Goal: Book appointment/travel/reservation

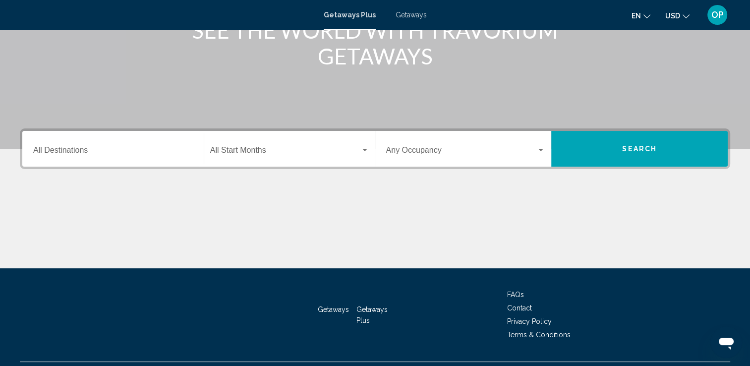
scroll to position [99, 0]
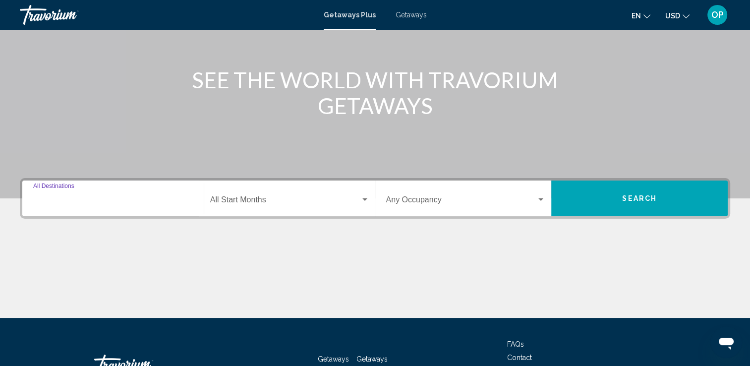
click at [74, 203] on input "Destination All Destinations" at bounding box center [113, 201] width 160 height 9
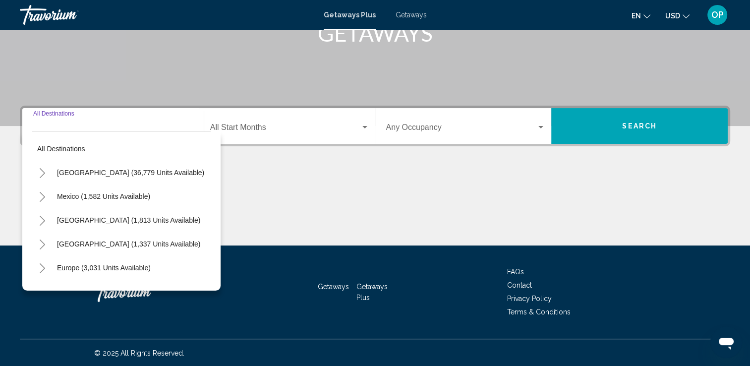
scroll to position [172, 0]
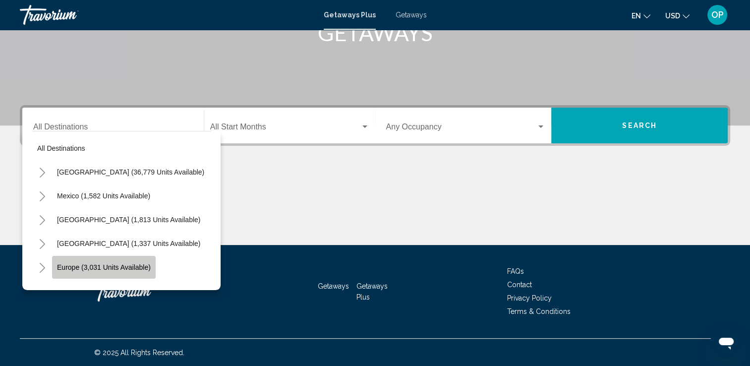
click at [120, 269] on span "Europe (3,031 units available)" at bounding box center [104, 267] width 94 height 8
type input "**********"
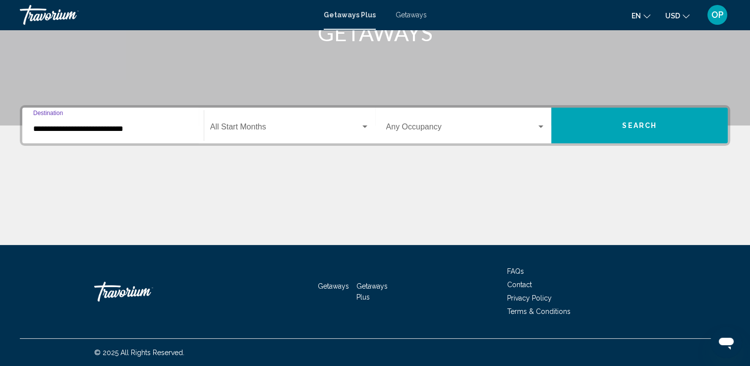
click at [258, 127] on span "Search widget" at bounding box center [285, 128] width 150 height 9
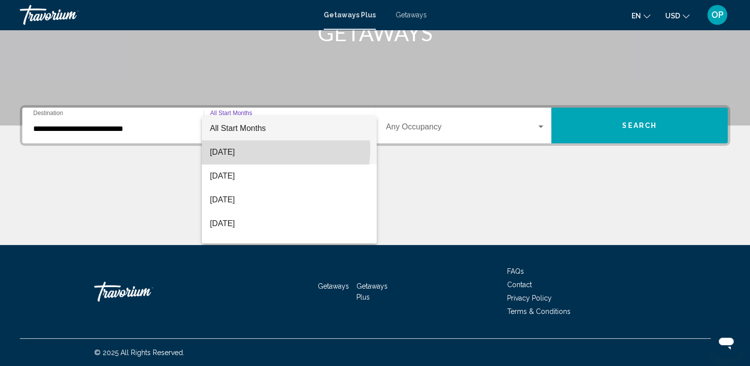
click at [258, 148] on span "[DATE]" at bounding box center [289, 152] width 159 height 24
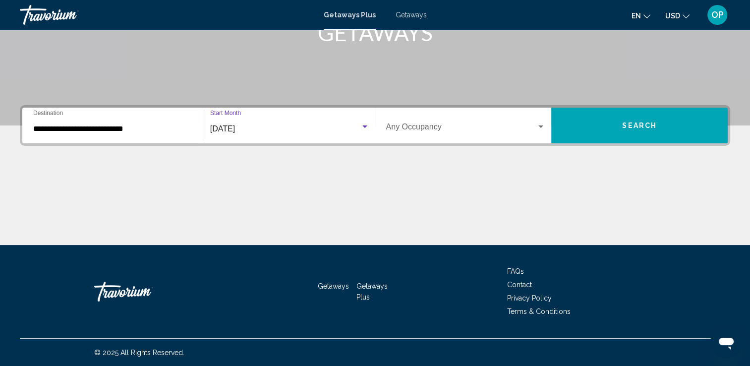
click at [495, 126] on span "Search widget" at bounding box center [461, 128] width 151 height 9
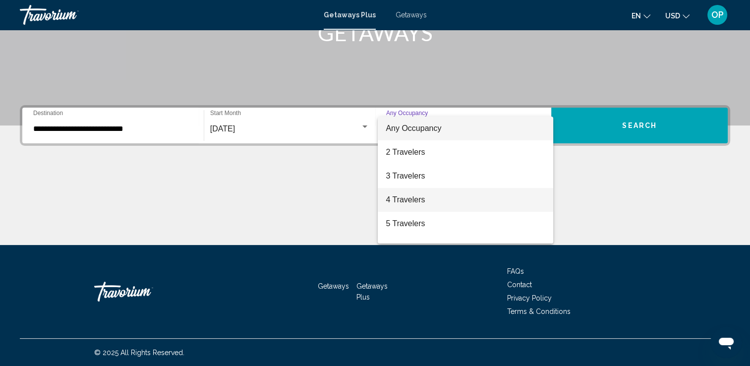
click at [416, 201] on span "4 Travelers" at bounding box center [466, 200] width 160 height 24
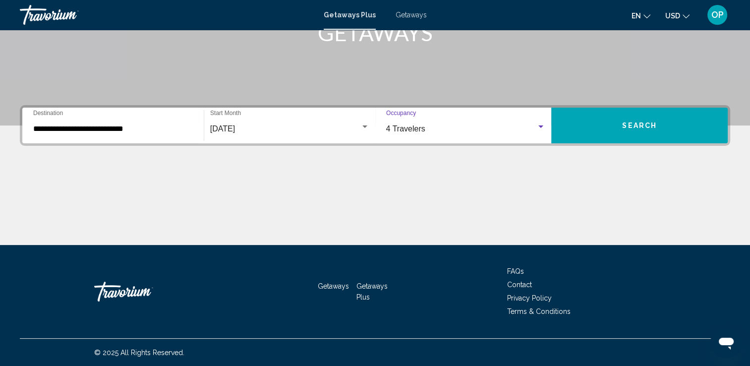
click at [639, 119] on button "Search" at bounding box center [639, 126] width 177 height 36
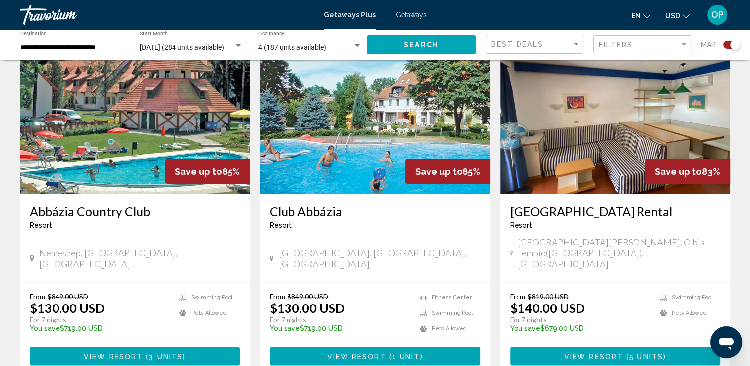
scroll to position [1091, 0]
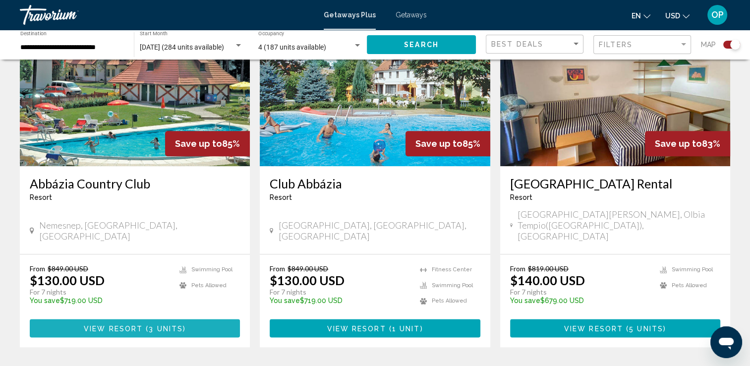
click at [176, 319] on button "View Resort ( 3 units )" at bounding box center [135, 328] width 210 height 18
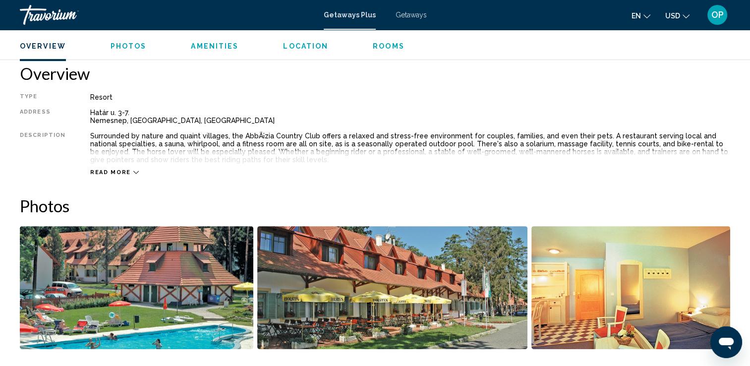
scroll to position [347, 0]
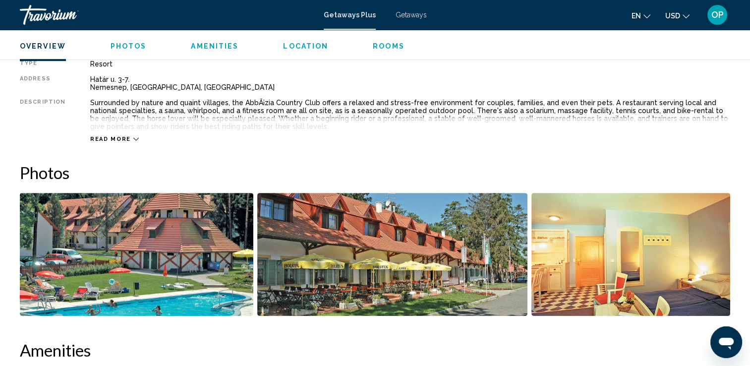
click at [119, 136] on span "Read more" at bounding box center [110, 139] width 41 height 6
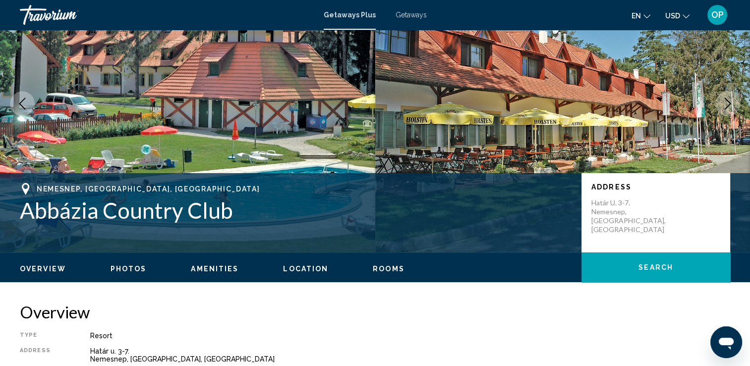
scroll to position [50, 0]
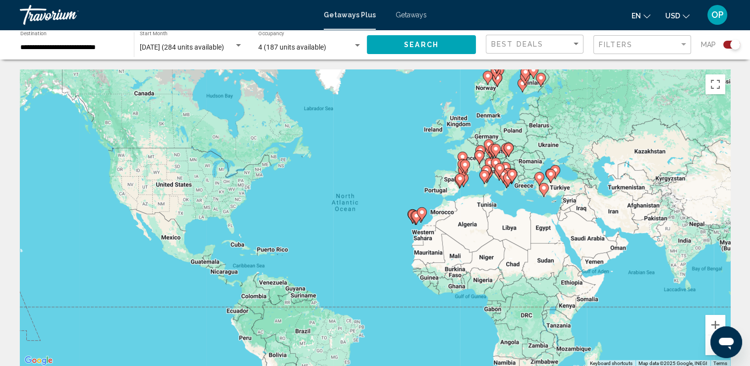
click at [54, 50] on input "**********" at bounding box center [72, 48] width 104 height 8
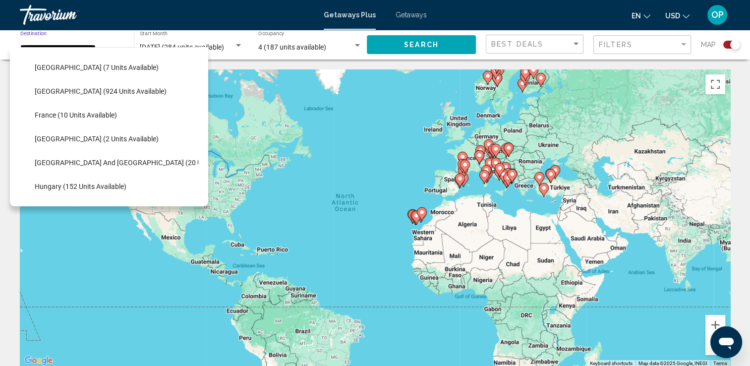
scroll to position [261, 0]
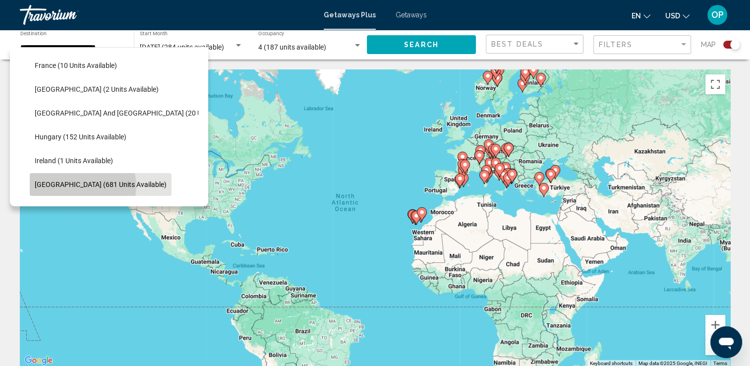
click at [82, 185] on span "[GEOGRAPHIC_DATA] (681 units available)" at bounding box center [101, 184] width 132 height 8
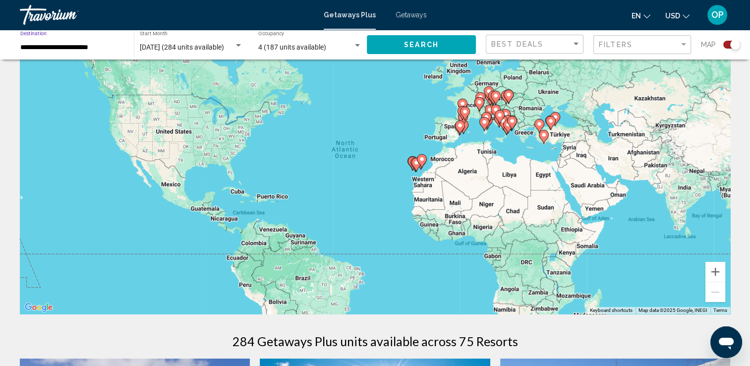
scroll to position [0, 0]
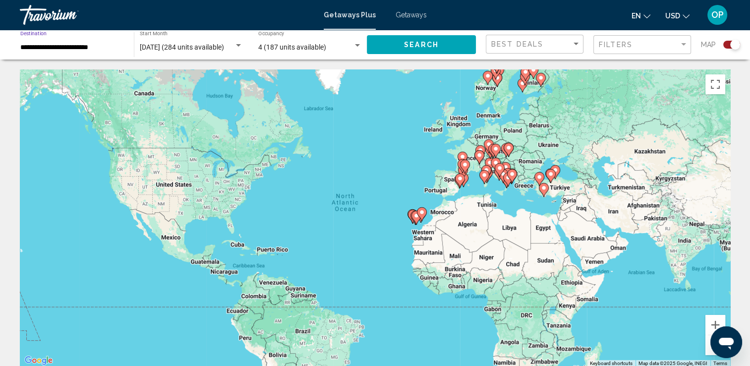
click at [408, 47] on span "Search" at bounding box center [421, 45] width 35 height 8
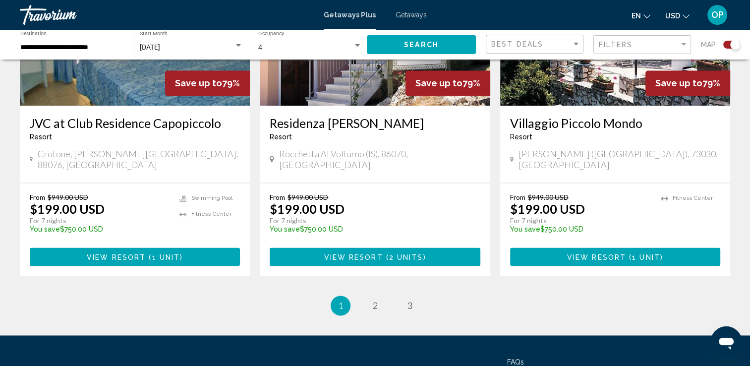
scroll to position [1537, 0]
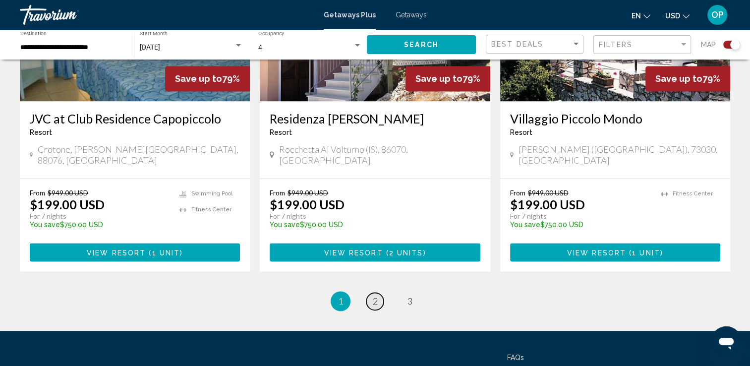
click at [379, 293] on link "page 2" at bounding box center [374, 301] width 17 height 17
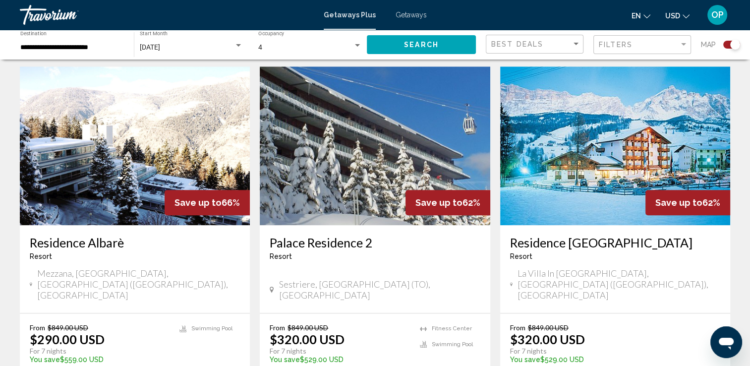
scroll to position [1011, 0]
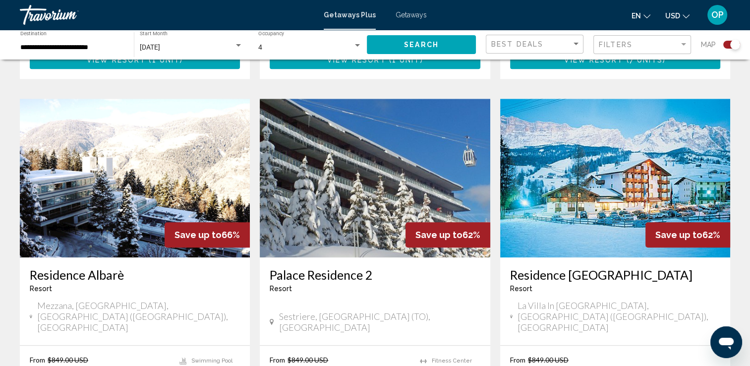
click at [77, 52] on div "**********" at bounding box center [72, 44] width 104 height 27
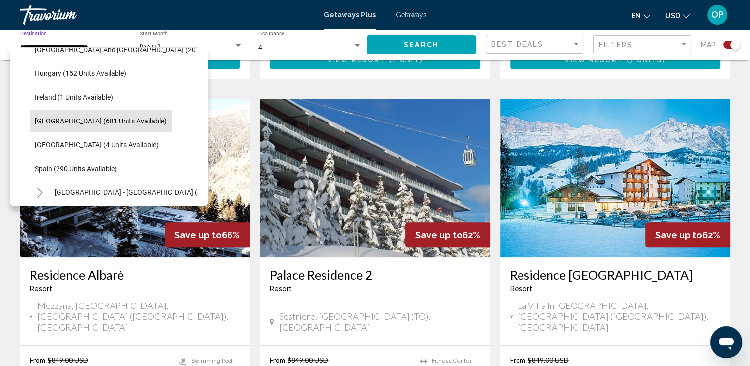
scroll to position [275, 0]
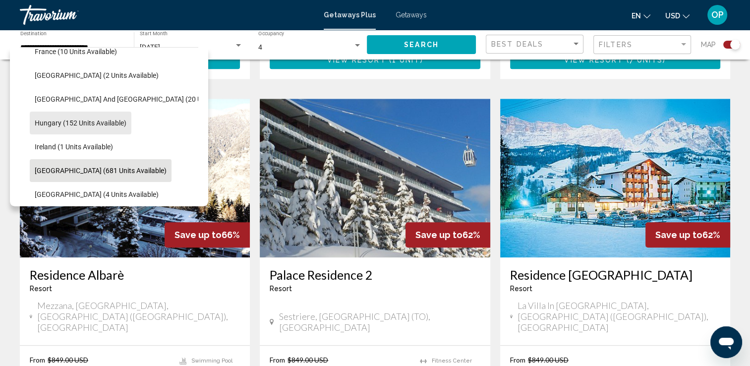
click at [101, 120] on span "Hungary (152 units available)" at bounding box center [81, 123] width 92 height 8
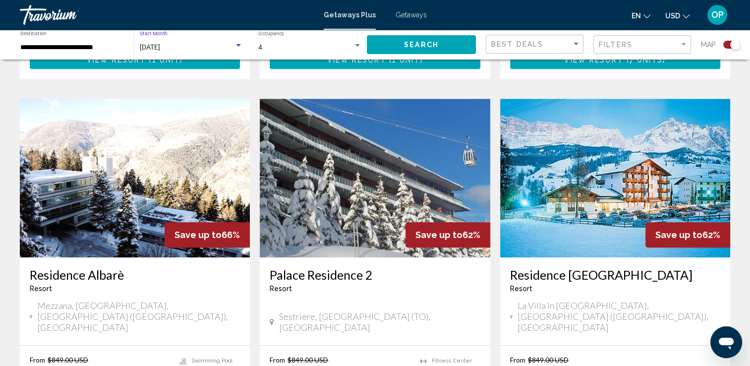
click at [191, 51] on div "[DATE]" at bounding box center [187, 48] width 94 height 8
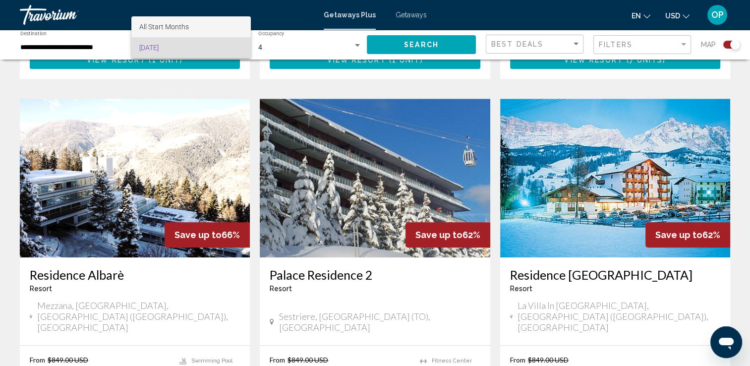
click at [198, 23] on span "All Start Months" at bounding box center [190, 26] width 103 height 21
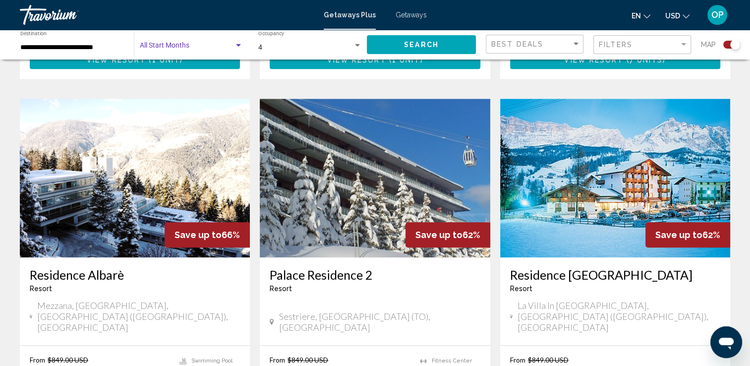
click at [236, 47] on div "Search widget" at bounding box center [238, 46] width 9 height 8
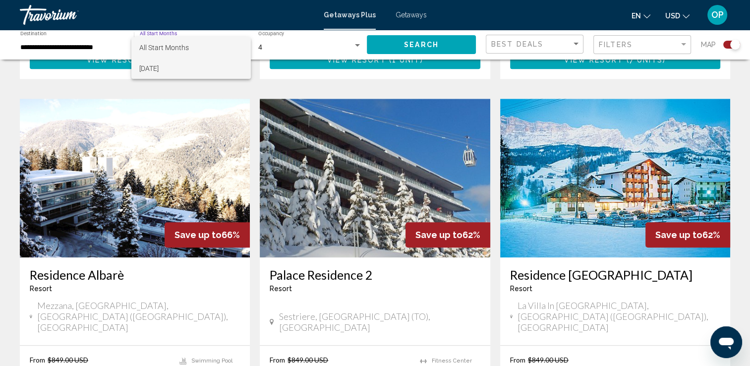
click at [191, 70] on span "[DATE]" at bounding box center [190, 68] width 103 height 21
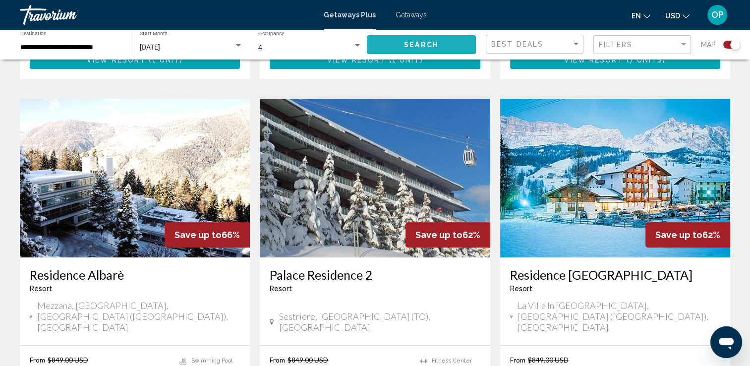
click at [399, 43] on button "Search" at bounding box center [421, 44] width 109 height 18
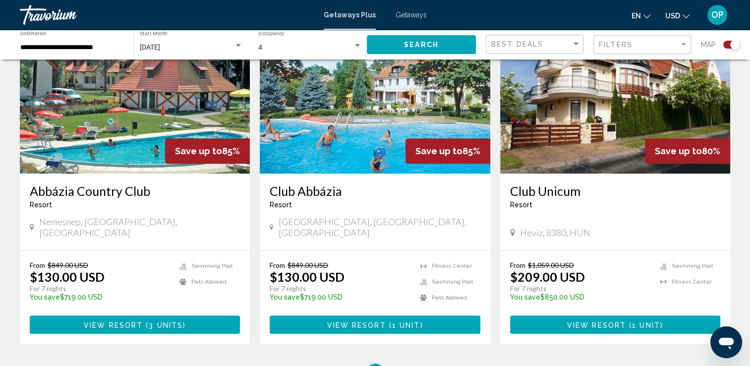
scroll to position [347, 0]
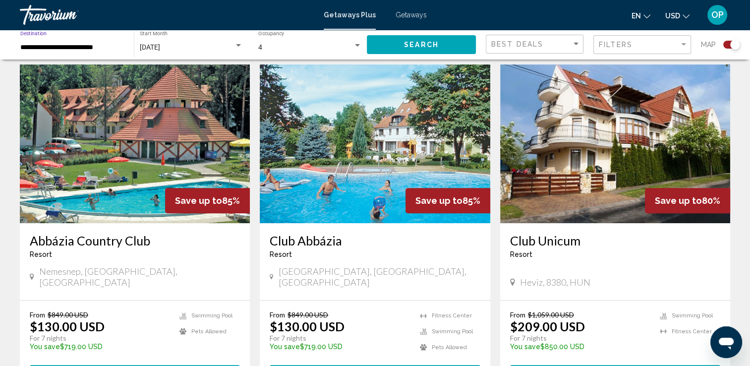
click at [101, 48] on input "**********" at bounding box center [72, 48] width 104 height 8
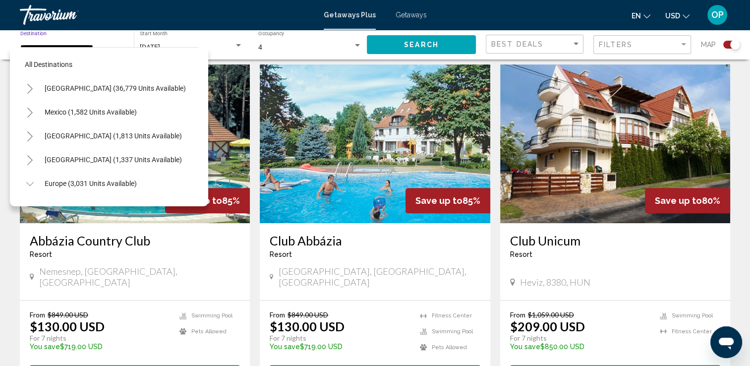
scroll to position [277, 0]
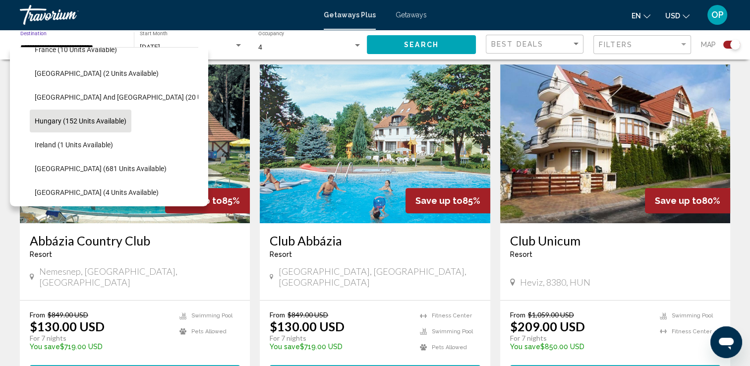
drag, startPoint x: 101, startPoint y: 104, endPoint x: 106, endPoint y: 102, distance: 5.3
click at [103, 103] on button "[GEOGRAPHIC_DATA] and [GEOGRAPHIC_DATA] (20 units available)" at bounding box center [140, 97] width 220 height 23
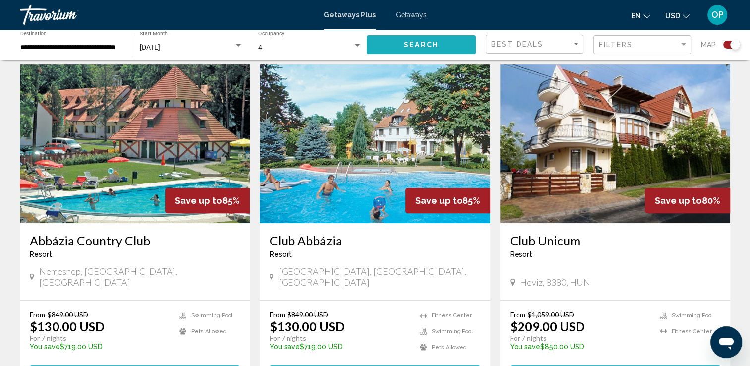
click at [401, 51] on button "Search" at bounding box center [421, 44] width 109 height 18
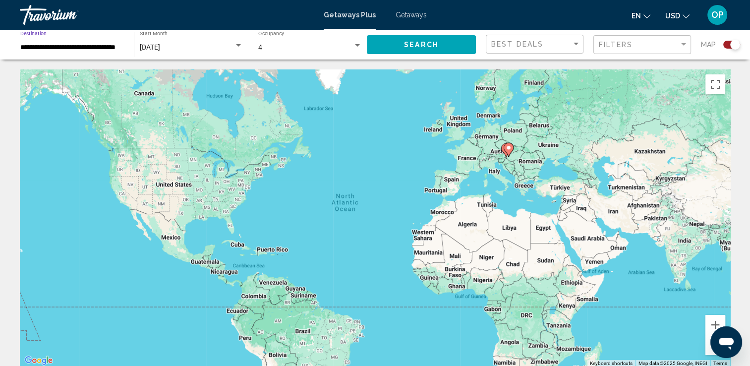
click at [105, 49] on input "**********" at bounding box center [72, 48] width 104 height 8
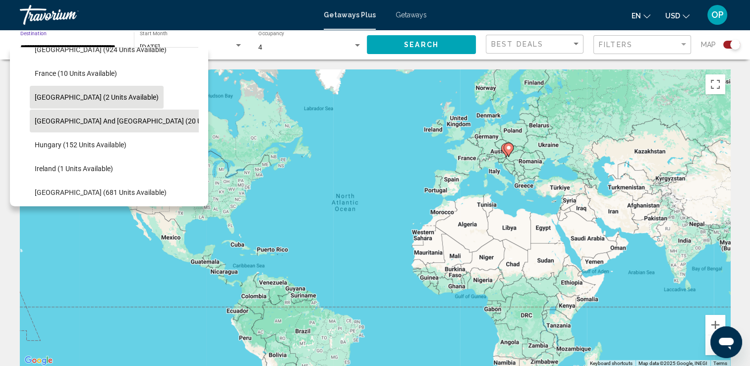
scroll to position [203, 0]
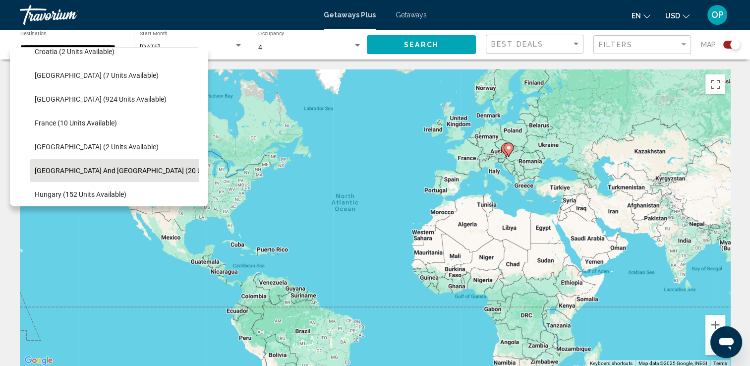
click at [177, 39] on div "[DATE] Start Month All Start Months" at bounding box center [191, 44] width 103 height 27
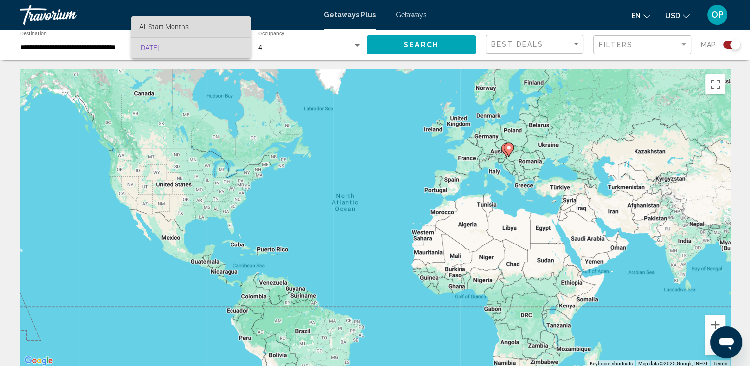
click at [175, 27] on span "All Start Months" at bounding box center [164, 27] width 50 height 8
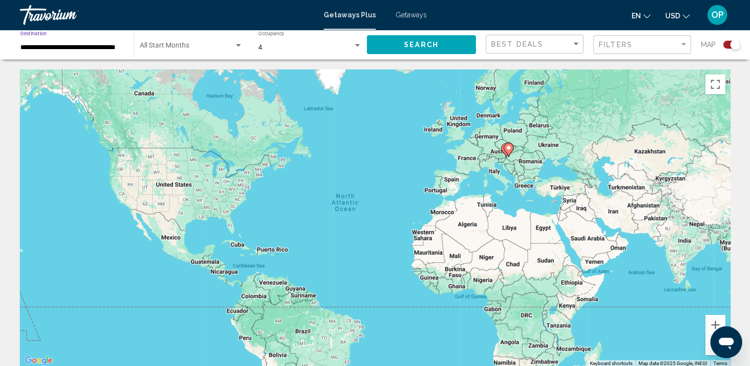
click at [103, 48] on input "**********" at bounding box center [72, 48] width 104 height 8
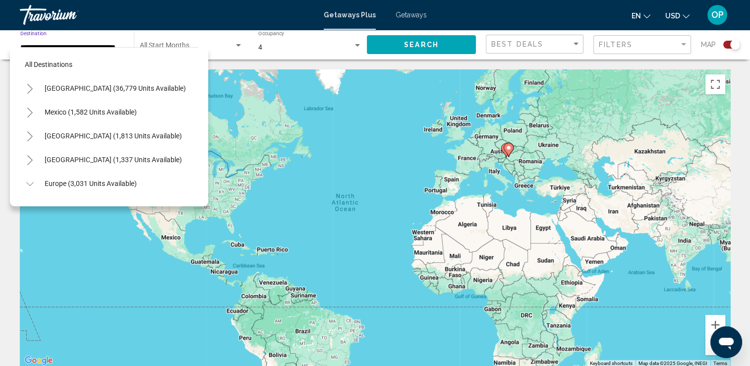
scroll to position [253, 0]
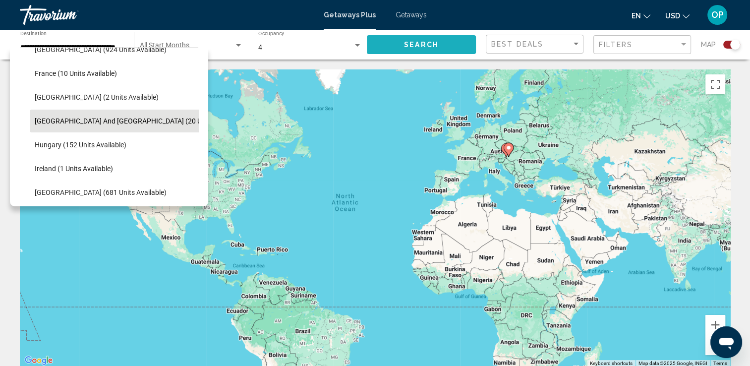
click at [385, 42] on button "Search" at bounding box center [421, 44] width 109 height 18
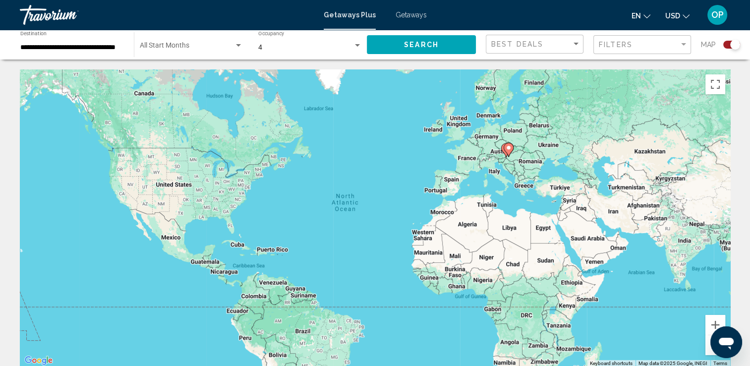
click at [79, 48] on input "**********" at bounding box center [72, 48] width 104 height 8
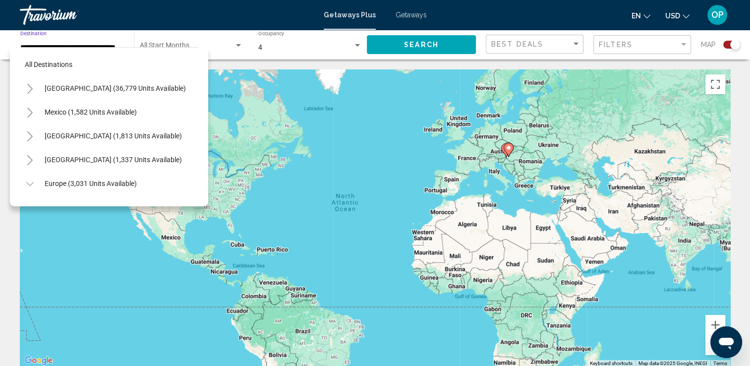
scroll to position [253, 0]
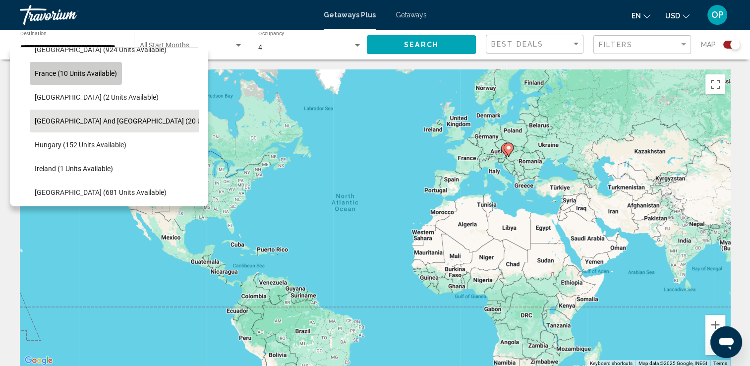
click at [92, 79] on button "France (10 units available)" at bounding box center [76, 73] width 92 height 23
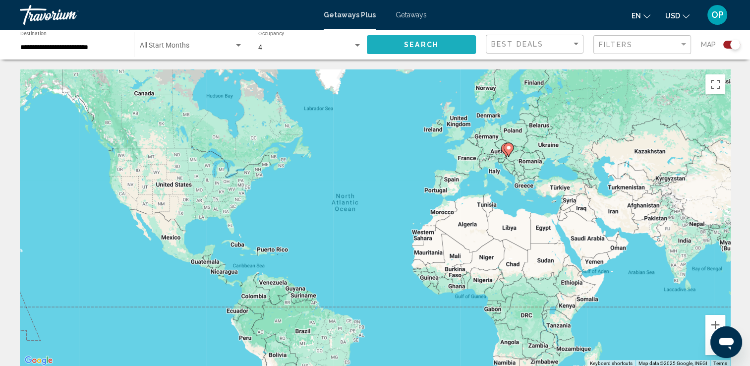
click at [411, 50] on button "Search" at bounding box center [421, 44] width 109 height 18
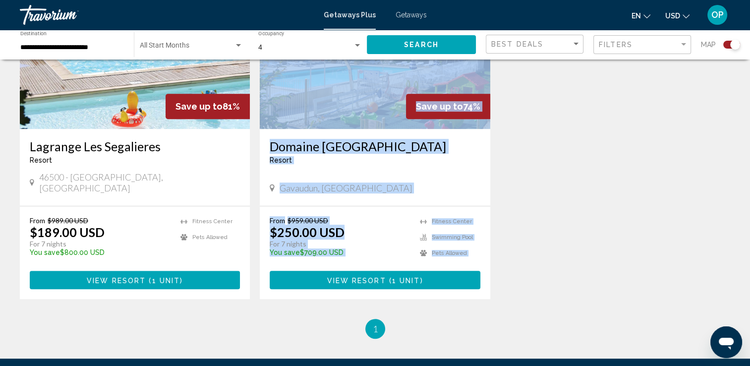
scroll to position [495, 0]
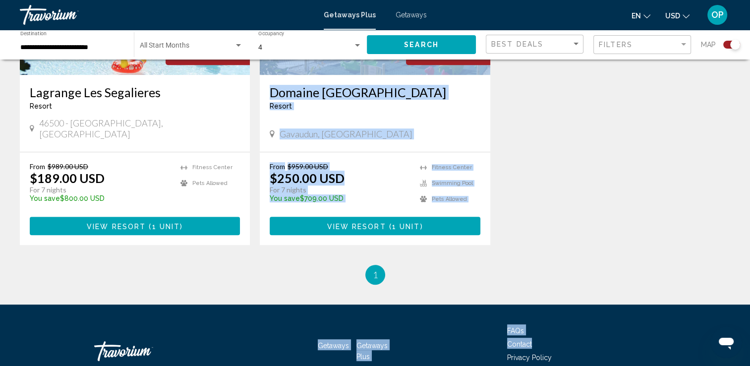
drag, startPoint x: 398, startPoint y: 378, endPoint x: 499, endPoint y: 333, distance: 110.8
click at [540, 140] on div "Save up to 81% Lagrange [GEOGRAPHIC_DATA] - This is an adults only resort 46500…" at bounding box center [375, 90] width 720 height 349
click at [651, 104] on div "Save up to 81% Lagrange [GEOGRAPHIC_DATA] - This is an adults only resort 46500…" at bounding box center [375, 90] width 720 height 349
click at [720, 116] on div "Save up to 81% Lagrange [GEOGRAPHIC_DATA] - This is an adults only resort 46500…" at bounding box center [375, 90] width 720 height 349
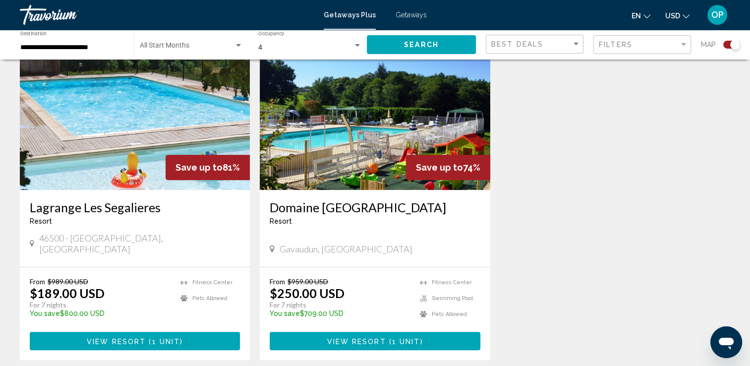
scroll to position [297, 0]
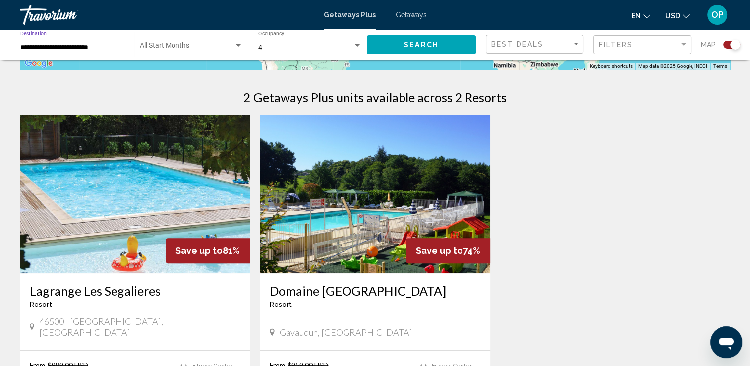
click at [75, 48] on input "**********" at bounding box center [72, 48] width 104 height 8
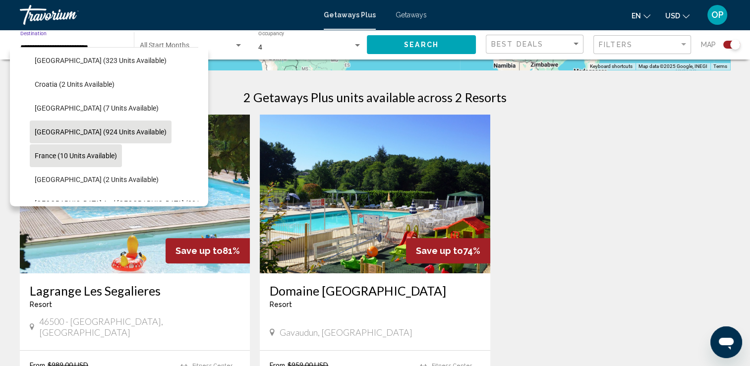
scroll to position [156, 0]
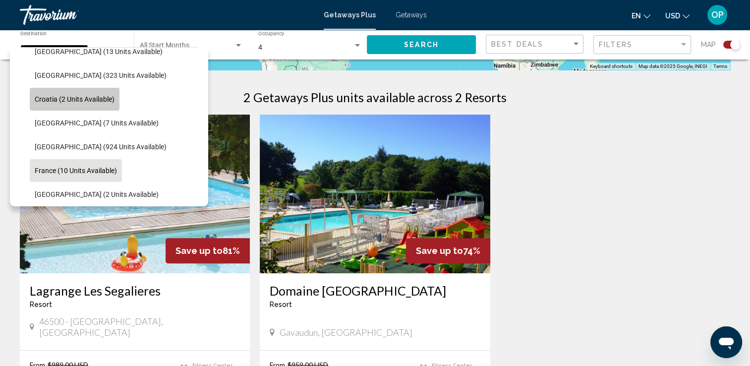
click at [77, 100] on span "Croatia (2 units available)" at bounding box center [75, 99] width 80 height 8
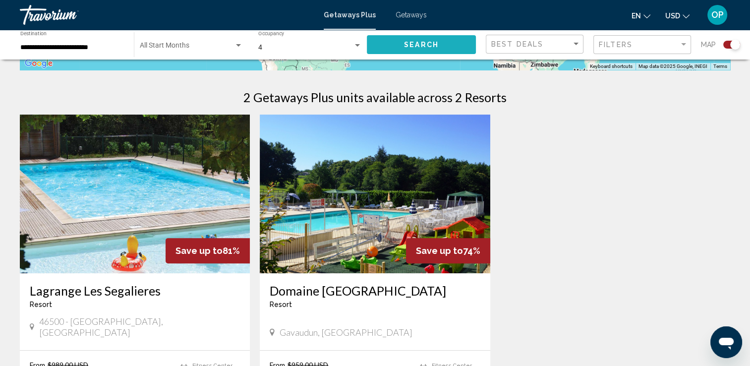
click at [411, 48] on span "Search" at bounding box center [421, 45] width 35 height 8
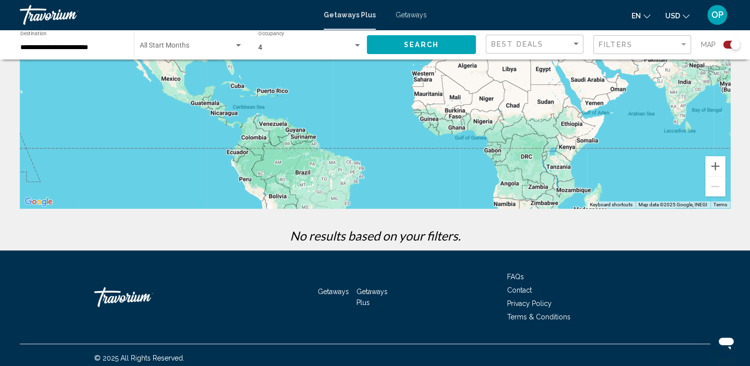
scroll to position [164, 0]
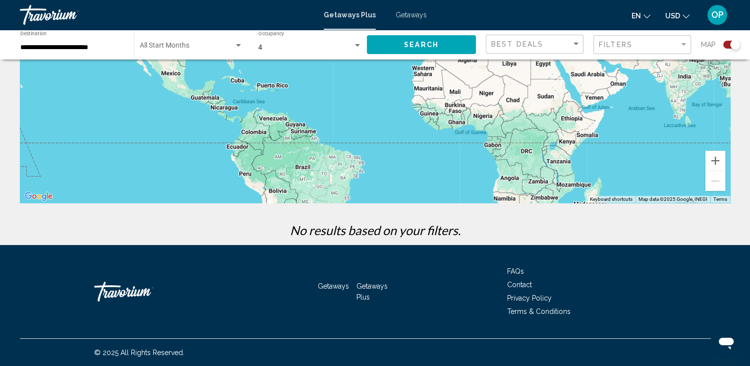
click at [42, 43] on div "**********" at bounding box center [72, 44] width 104 height 27
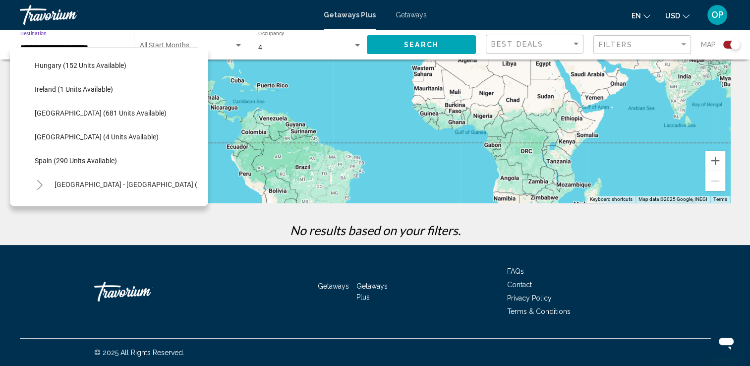
scroll to position [382, 0]
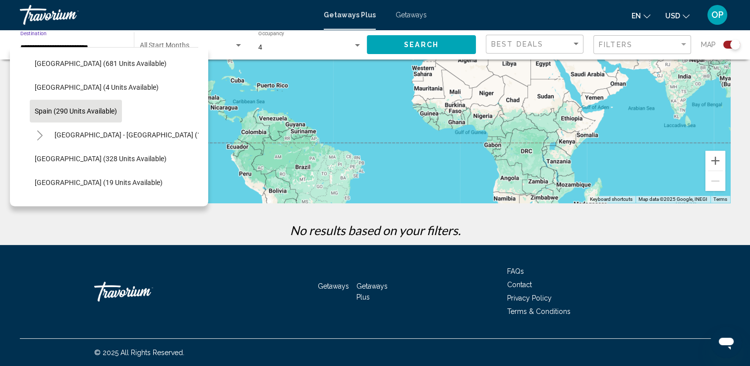
click at [81, 110] on span "Spain (290 units available)" at bounding box center [76, 111] width 82 height 8
type input "**********"
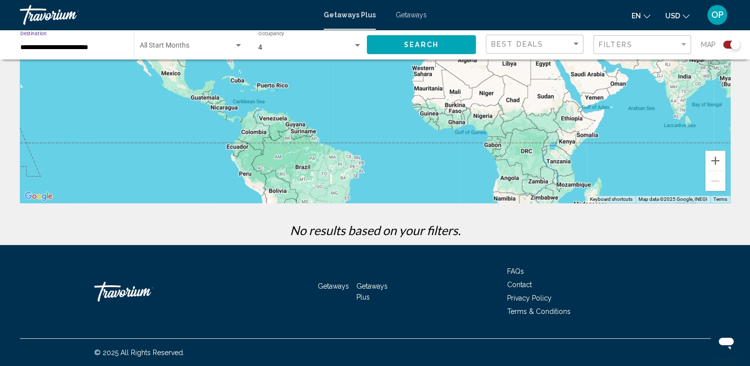
click at [397, 43] on button "Search" at bounding box center [421, 44] width 109 height 18
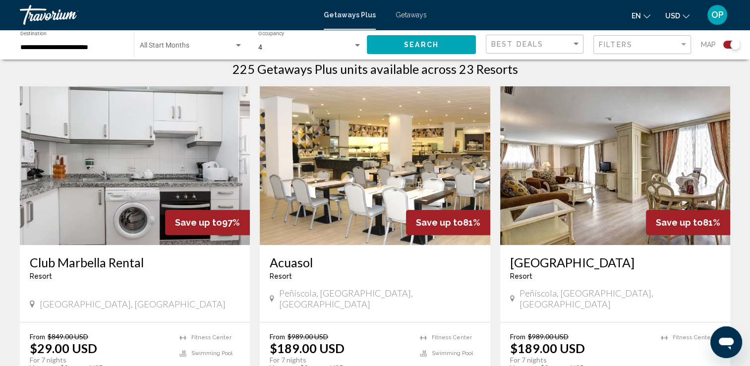
scroll to position [347, 0]
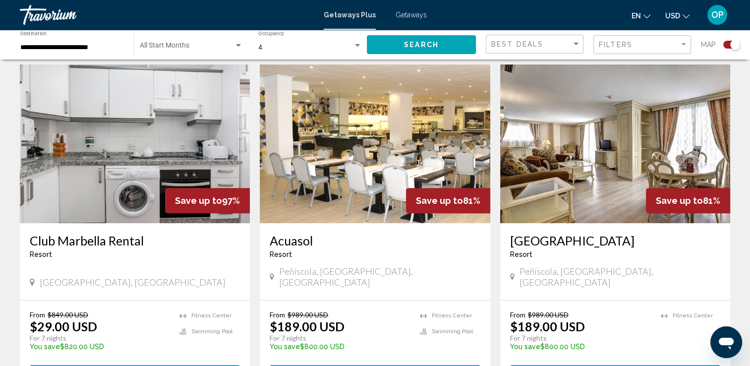
click at [124, 135] on img "Main content" at bounding box center [135, 143] width 230 height 159
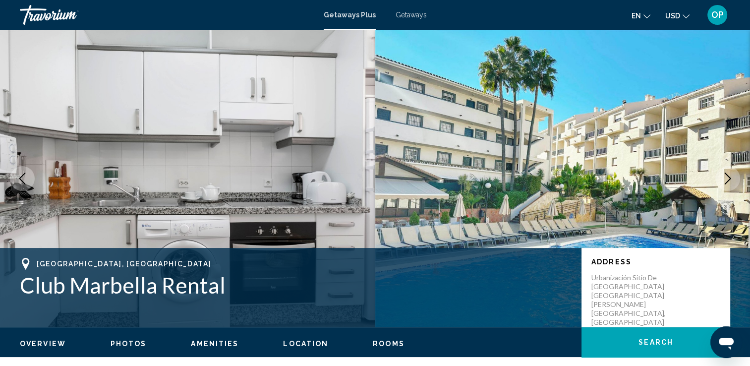
click at [735, 178] on button "Next image" at bounding box center [728, 178] width 25 height 25
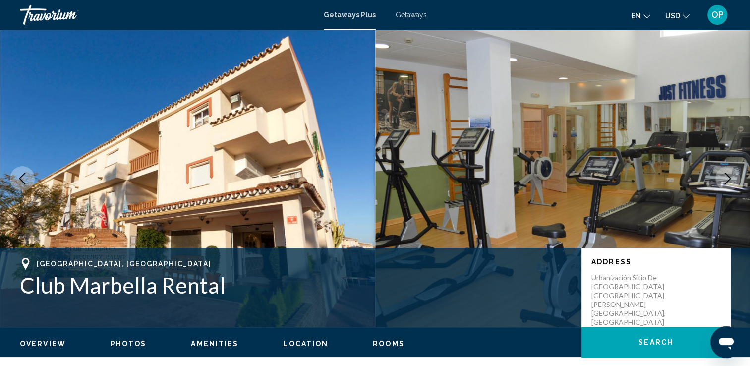
click at [735, 178] on button "Next image" at bounding box center [728, 178] width 25 height 25
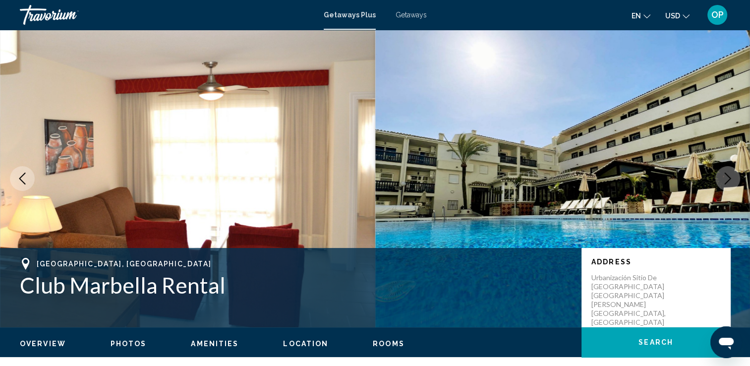
click at [734, 178] on button "Next image" at bounding box center [728, 178] width 25 height 25
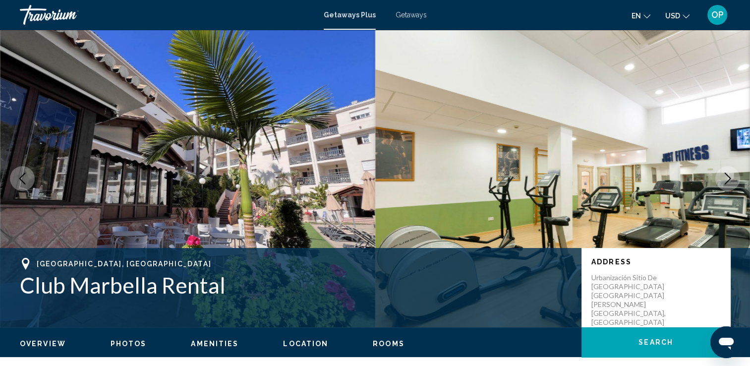
click at [734, 178] on button "Next image" at bounding box center [728, 178] width 25 height 25
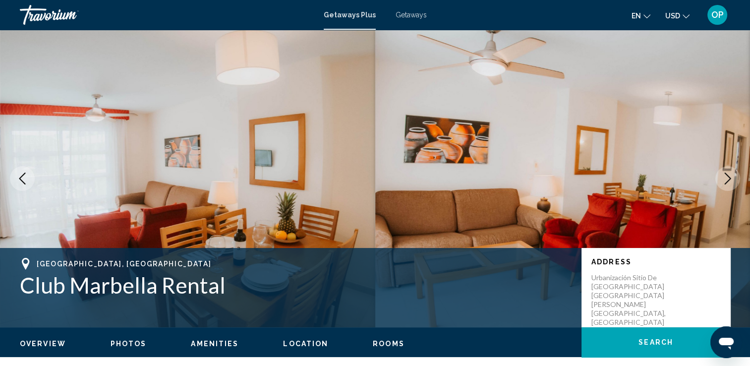
click at [734, 178] on button "Next image" at bounding box center [728, 178] width 25 height 25
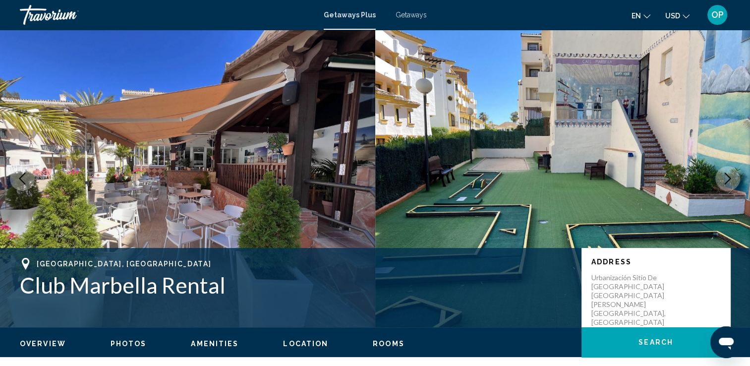
click at [734, 178] on button "Next image" at bounding box center [728, 178] width 25 height 25
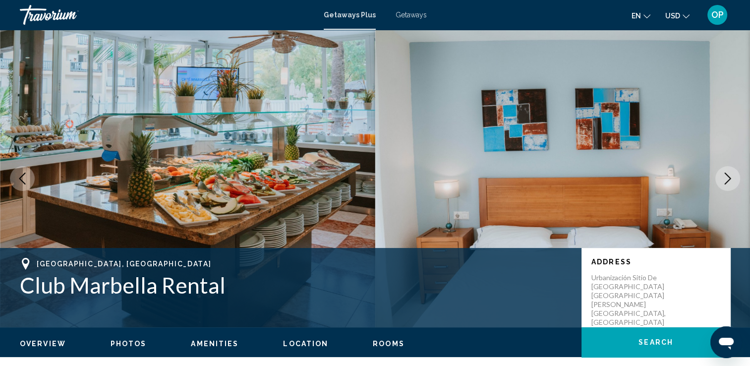
click at [734, 178] on button "Next image" at bounding box center [728, 178] width 25 height 25
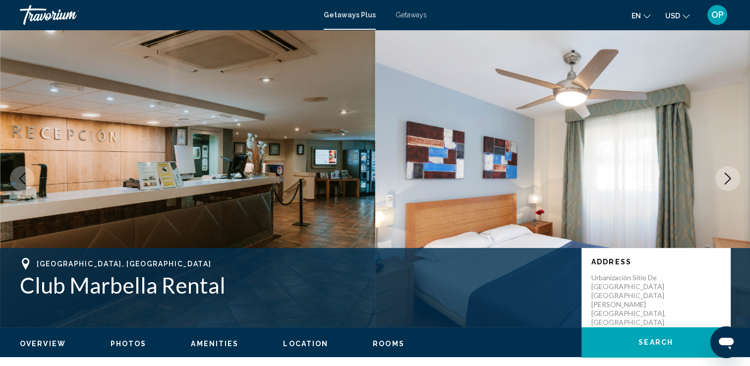
click at [734, 178] on button "Next image" at bounding box center [728, 178] width 25 height 25
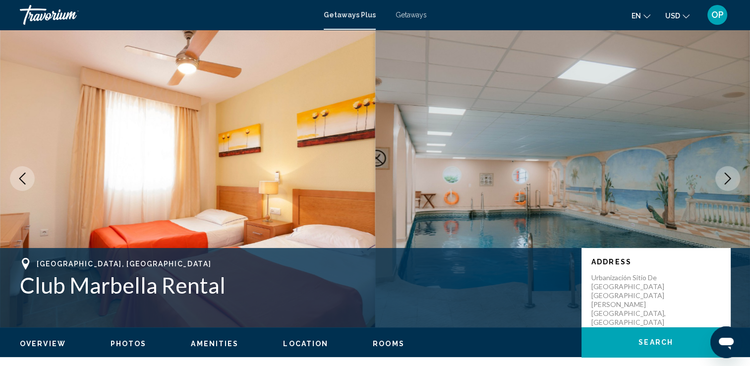
click at [734, 178] on button "Next image" at bounding box center [728, 178] width 25 height 25
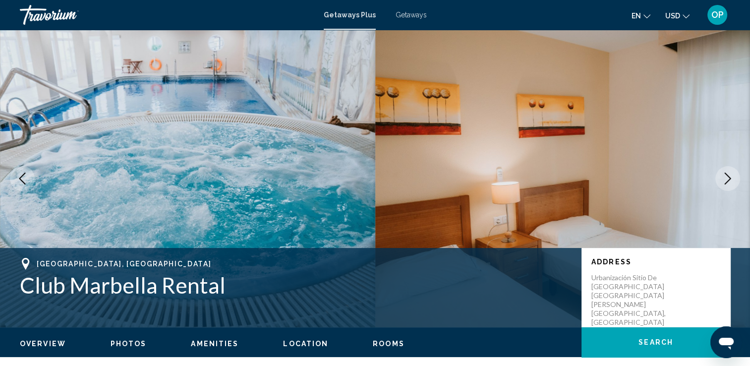
click at [734, 178] on button "Next image" at bounding box center [728, 178] width 25 height 25
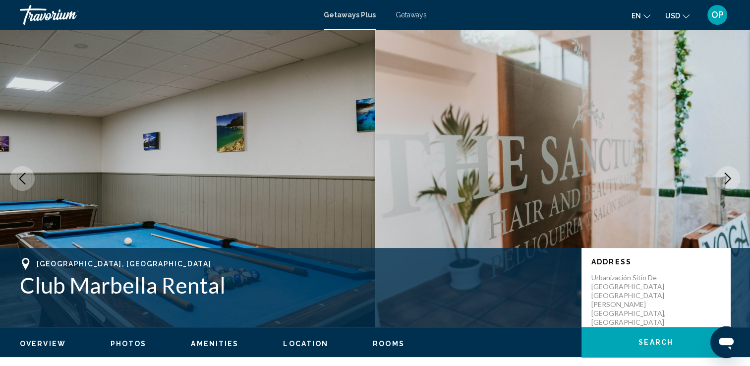
click at [734, 178] on button "Next image" at bounding box center [728, 178] width 25 height 25
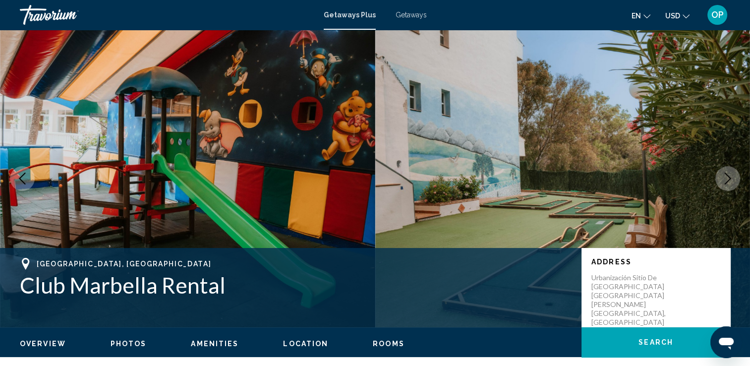
click at [734, 178] on button "Next image" at bounding box center [728, 178] width 25 height 25
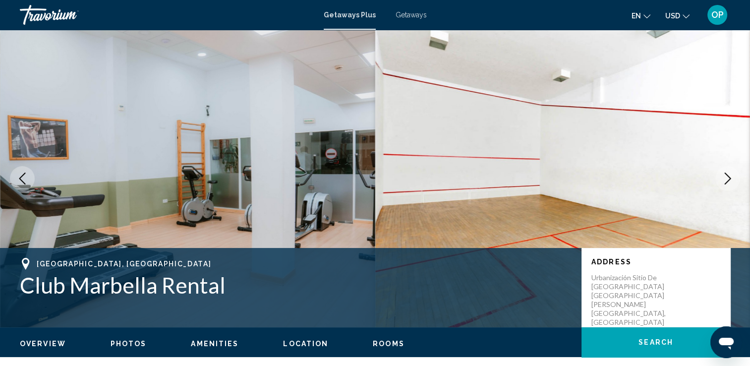
click at [734, 178] on button "Next image" at bounding box center [728, 178] width 25 height 25
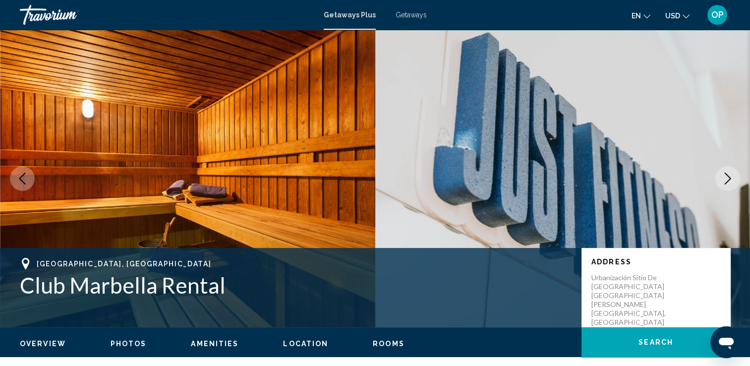
click at [734, 178] on button "Next image" at bounding box center [728, 178] width 25 height 25
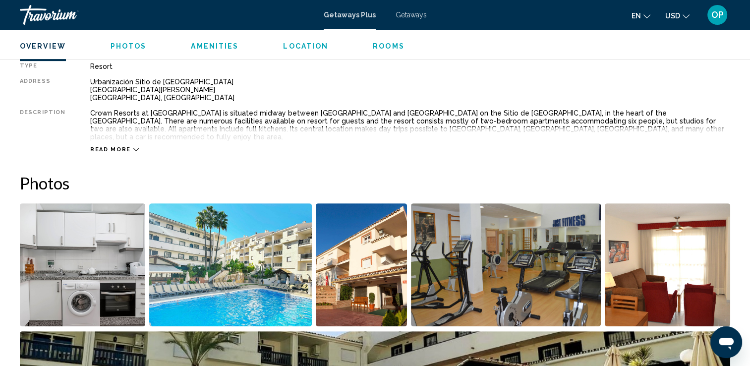
scroll to position [347, 0]
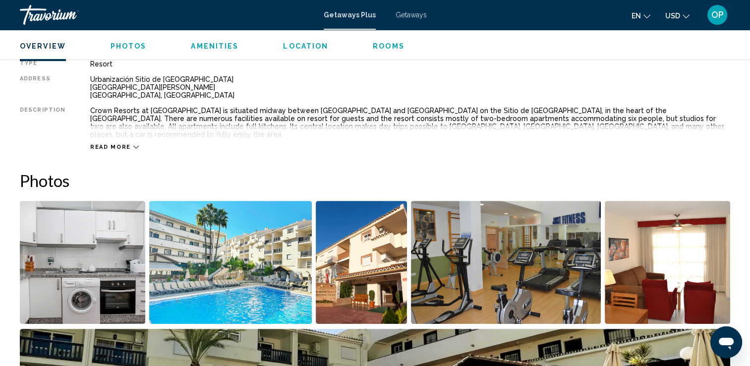
click at [127, 134] on div "Read more" at bounding box center [410, 136] width 640 height 27
click at [112, 144] on span "Read more" at bounding box center [110, 147] width 41 height 6
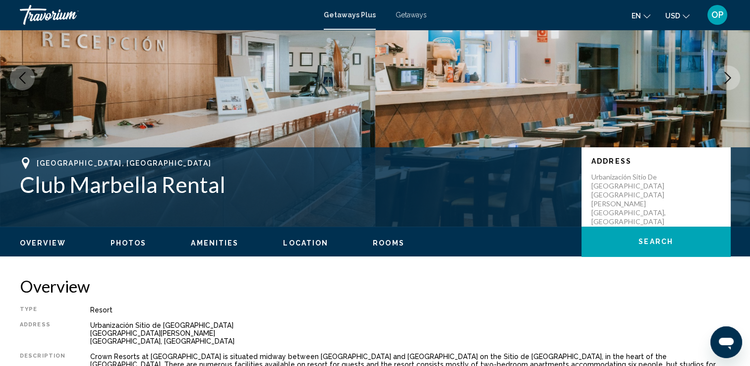
scroll to position [99, 0]
